Goal: Task Accomplishment & Management: Complete application form

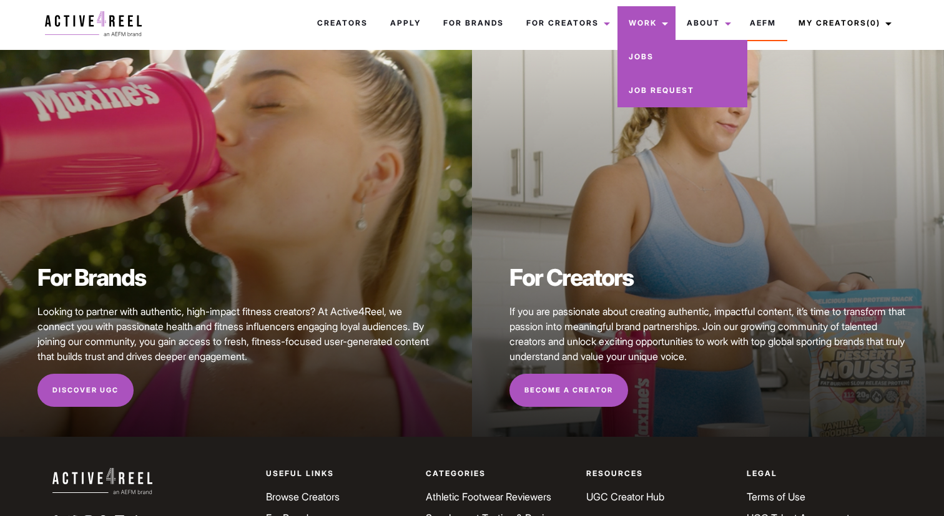
click at [646, 59] on link "Jobs" at bounding box center [682, 57] width 130 height 34
click at [640, 57] on link "Jobs" at bounding box center [682, 57] width 130 height 34
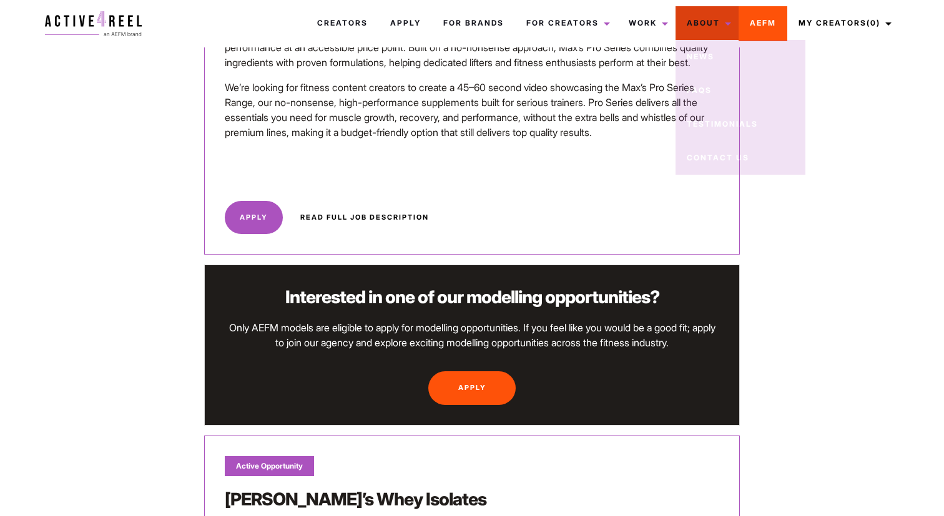
scroll to position [1659, 0]
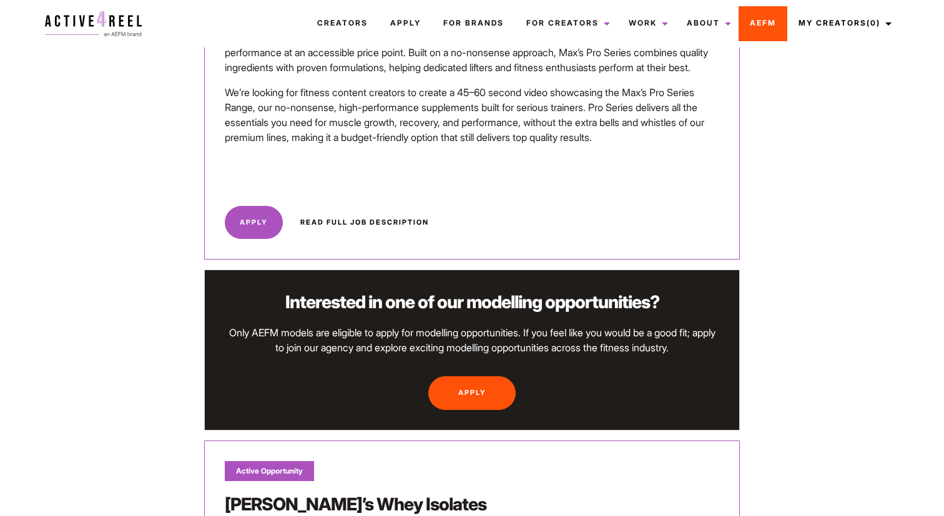
click at [754, 18] on link "AEFM" at bounding box center [762, 23] width 49 height 34
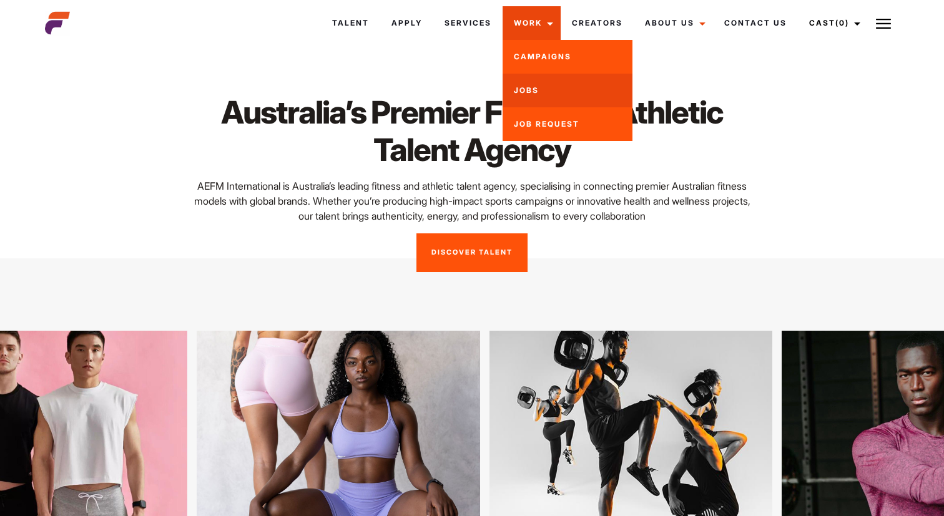
click at [538, 89] on link "Jobs" at bounding box center [567, 91] width 130 height 34
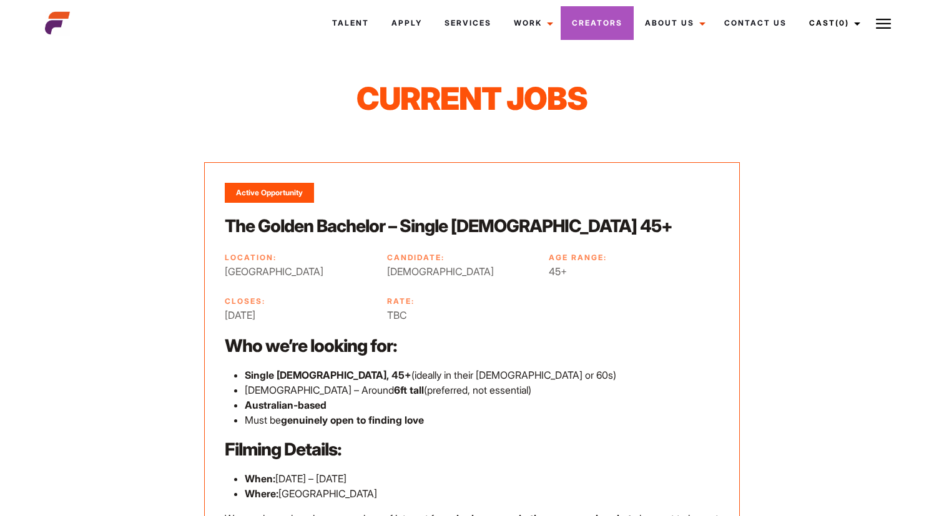
click at [602, 17] on link "Creators" at bounding box center [596, 23] width 73 height 34
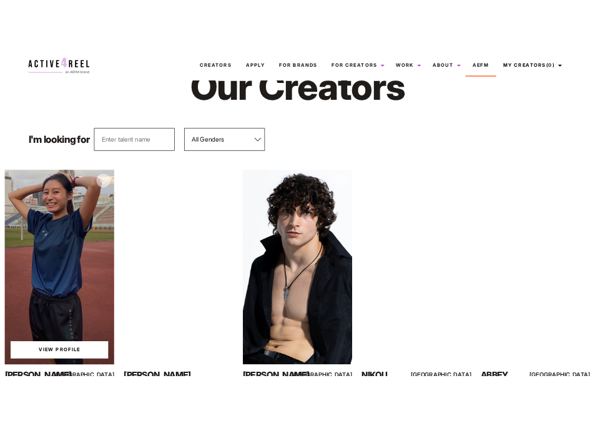
scroll to position [165, 0]
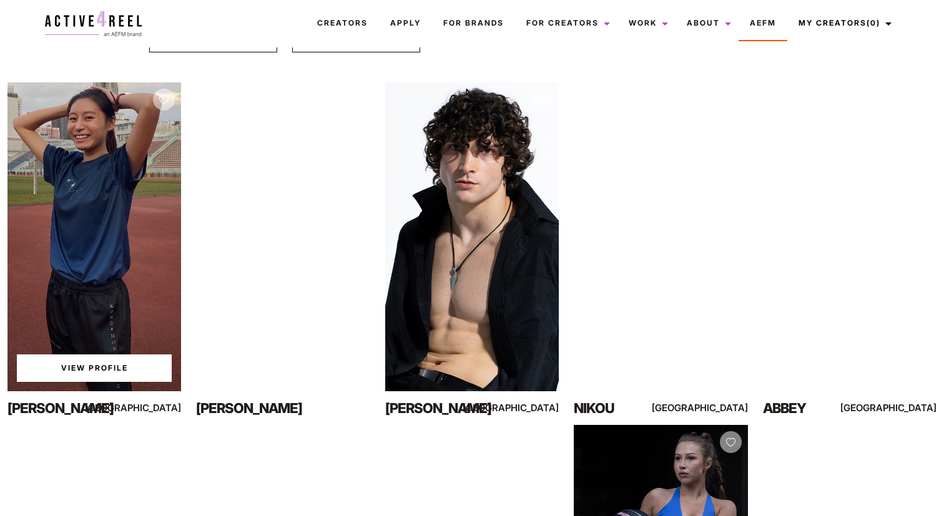
click at [91, 366] on link "View Profile" at bounding box center [94, 368] width 155 height 27
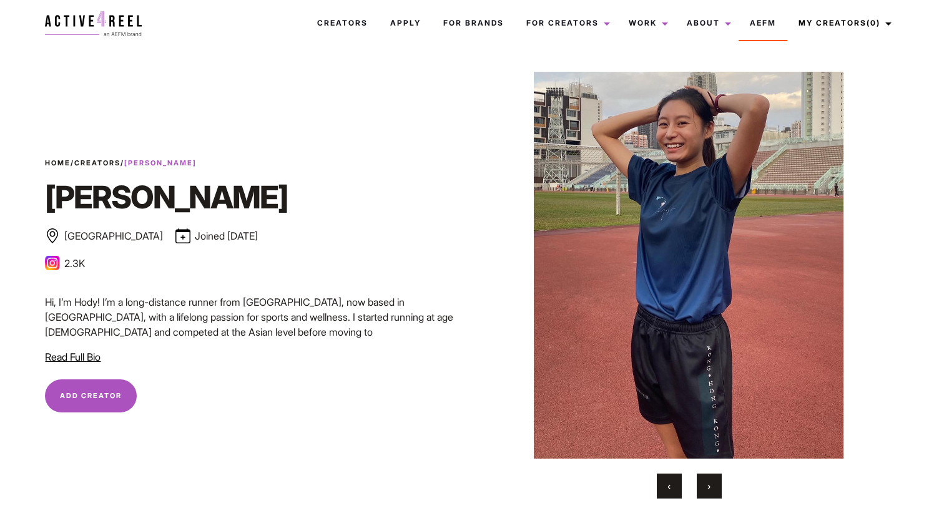
click at [107, 162] on link "Creators" at bounding box center [97, 163] width 46 height 9
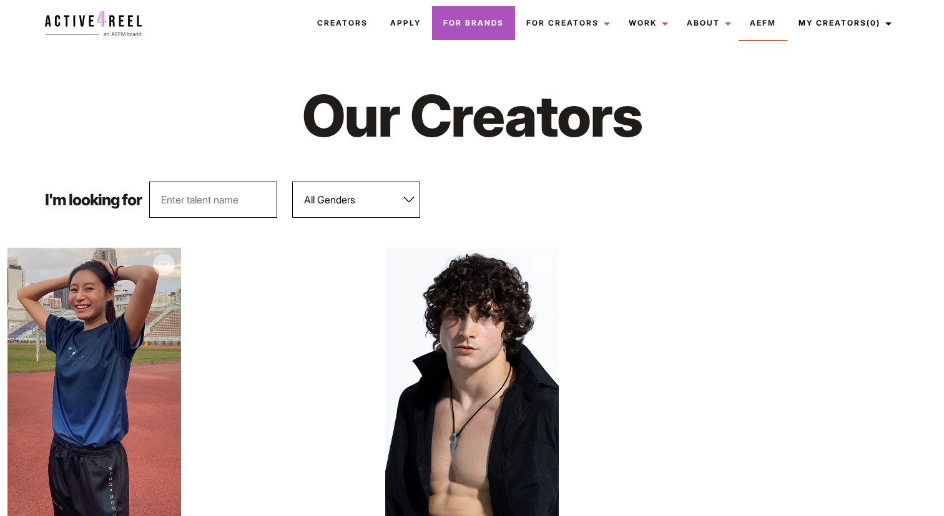
click at [491, 24] on link "For Brands" at bounding box center [473, 23] width 83 height 34
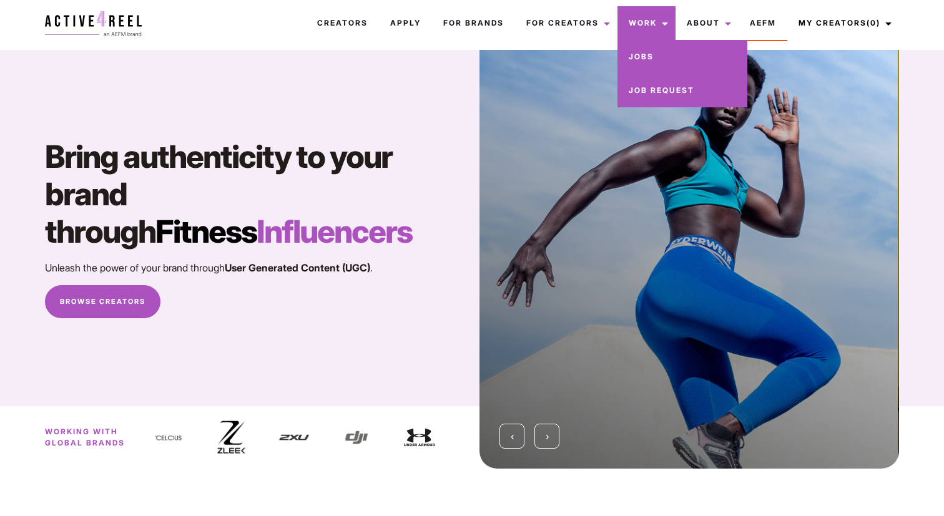
click at [645, 61] on link "Jobs" at bounding box center [682, 57] width 130 height 34
click at [645, 57] on link "Jobs" at bounding box center [682, 57] width 130 height 34
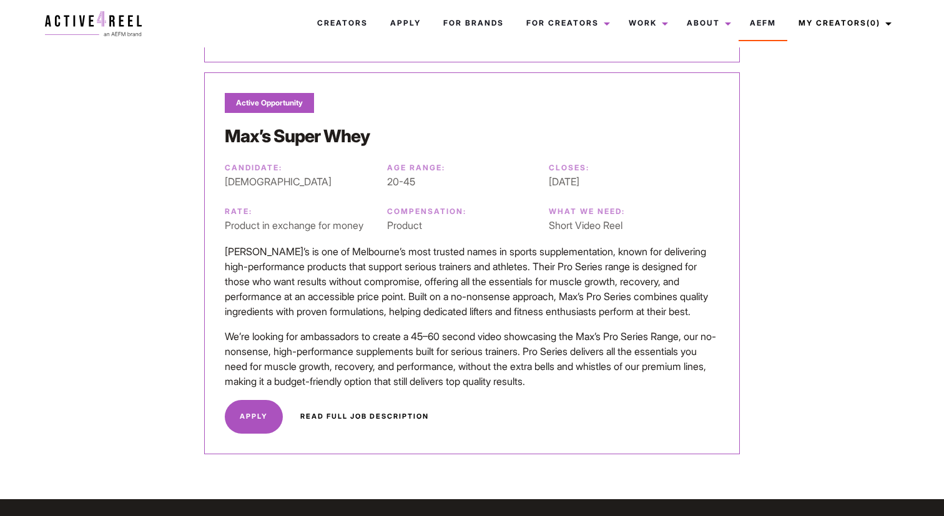
scroll to position [3065, 0]
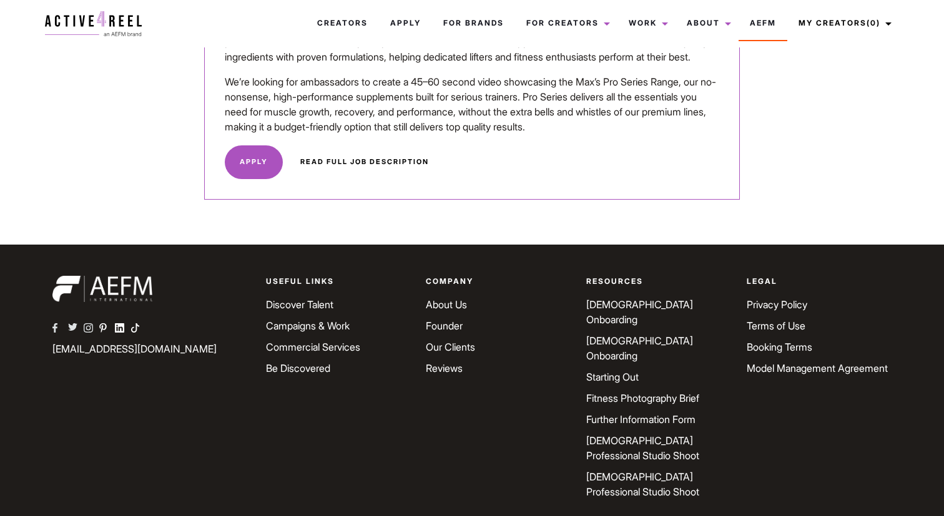
click at [263, 161] on link "Apply" at bounding box center [254, 162] width 58 height 34
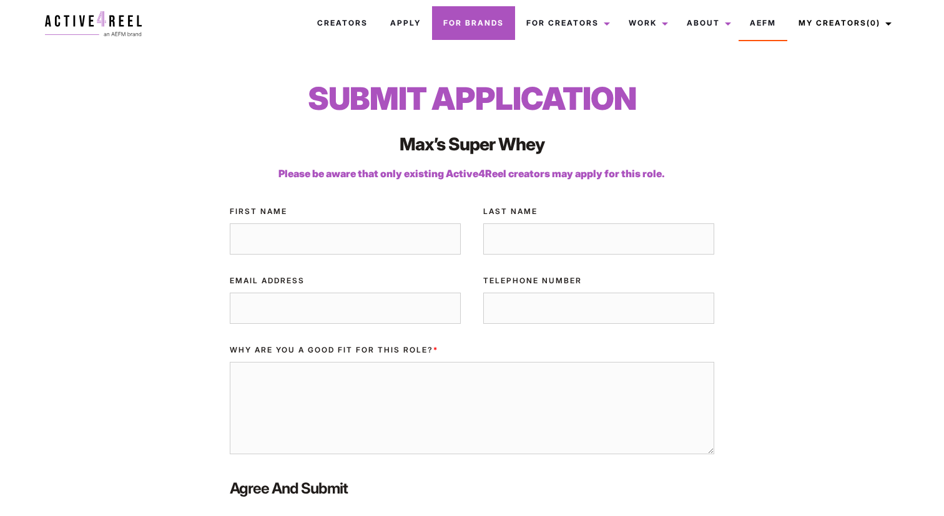
click at [481, 26] on link "For Brands" at bounding box center [473, 23] width 83 height 34
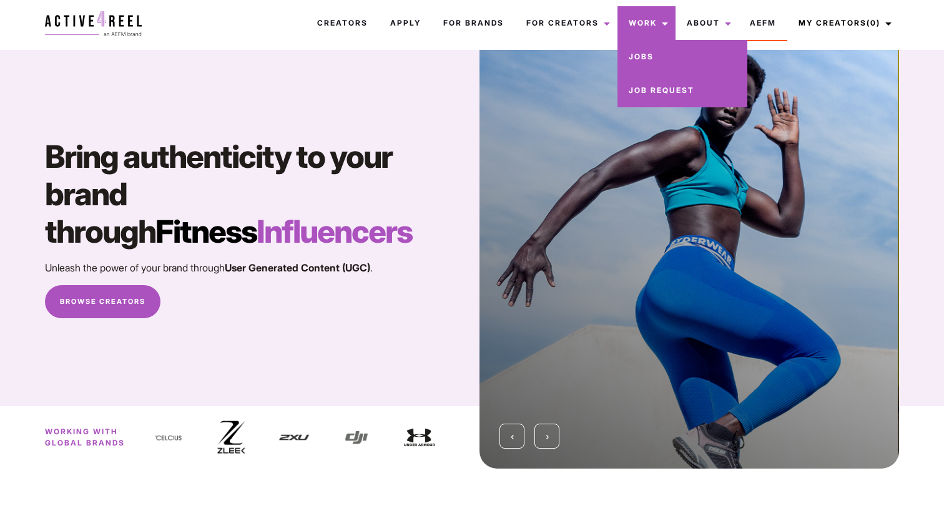
click at [643, 91] on link "Job Request" at bounding box center [682, 91] width 130 height 34
click at [641, 92] on link "Job Request" at bounding box center [682, 91] width 130 height 34
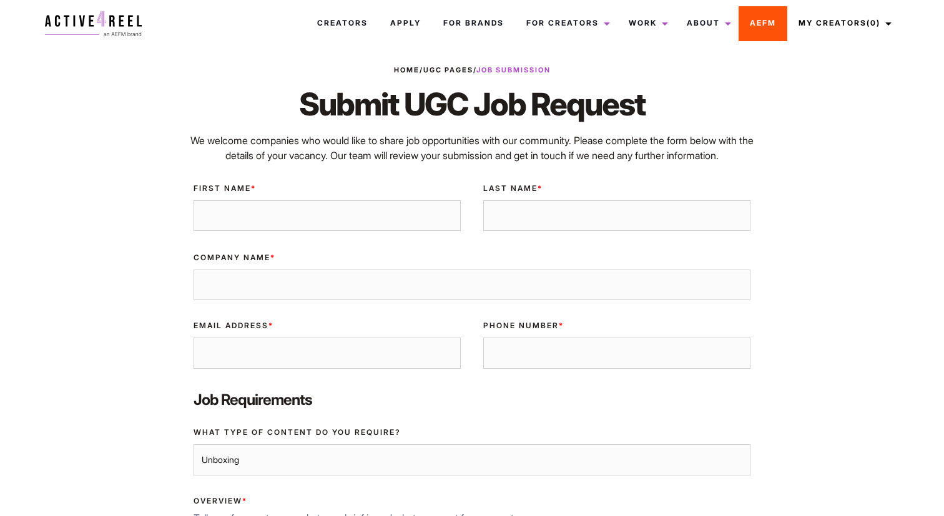
click at [765, 21] on link "AEFM" at bounding box center [762, 23] width 49 height 34
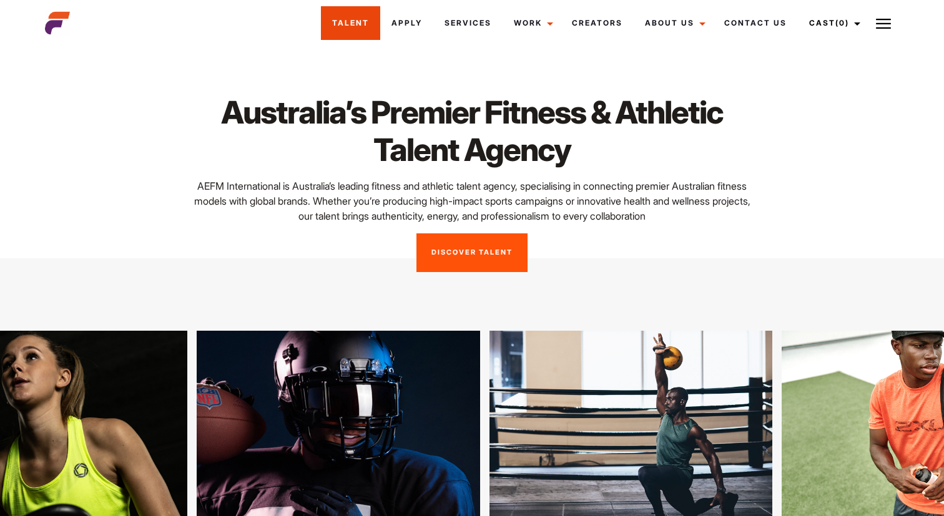
click at [351, 30] on link "Talent" at bounding box center [350, 23] width 59 height 34
